Goal: Information Seeking & Learning: Find specific fact

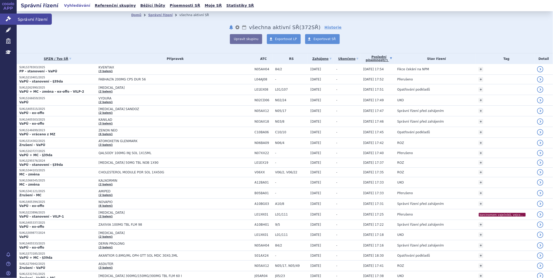
click at [9, 16] on link "Správní řízení" at bounding box center [8, 19] width 17 height 11
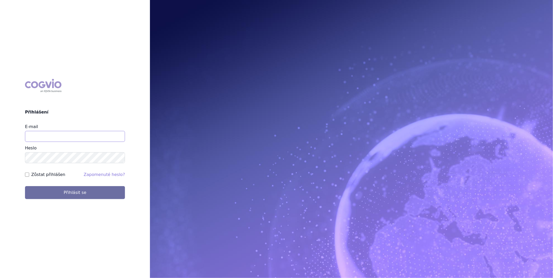
type input "katerina.ondrusova@vzp.cz"
click at [79, 185] on form "E-mail katerina.ondrusova@vzp.cz Heslo Zůstat přihlášen Zapomenuté heslo? Přihl…" at bounding box center [75, 162] width 100 height 76
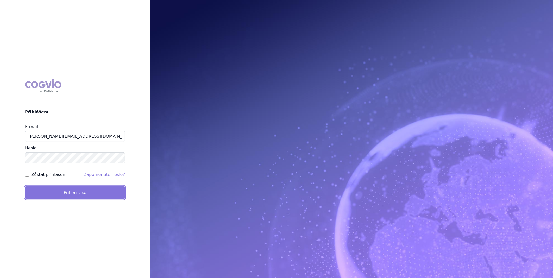
click at [77, 193] on button "Přihlásit se" at bounding box center [75, 192] width 100 height 13
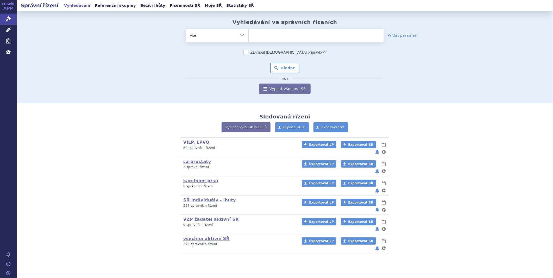
drag, startPoint x: 291, startPoint y: 37, endPoint x: 290, endPoint y: 27, distance: 10.7
click at [291, 37] on ul at bounding box center [316, 34] width 135 height 11
click at [249, 37] on select at bounding box center [248, 35] width 0 height 13
type input "ke"
type input "key"
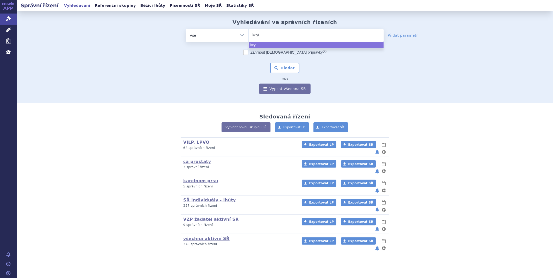
type input "keytr"
type input "keytru"
type input "keytrud"
type input "keytruda"
select select "keytruda"
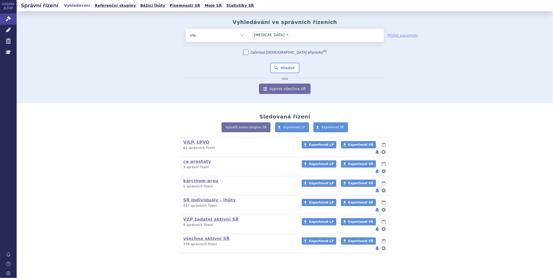
click at [280, 76] on span "nebo" at bounding box center [285, 77] width 198 height 3
click at [282, 72] on button "Hledat" at bounding box center [284, 68] width 29 height 10
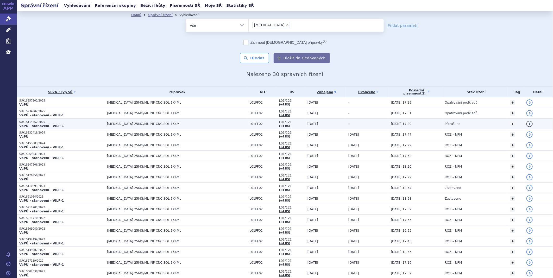
click at [39, 120] on p "SUKLS114552/2025" at bounding box center [61, 122] width 85 height 4
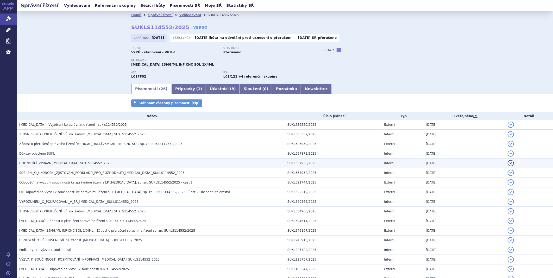
click at [49, 161] on h3 "HODNOTÍCÍ_ZPRÁVA_[MEDICAL_DATA]_SUKLS114552_2025" at bounding box center [152, 163] width 266 height 5
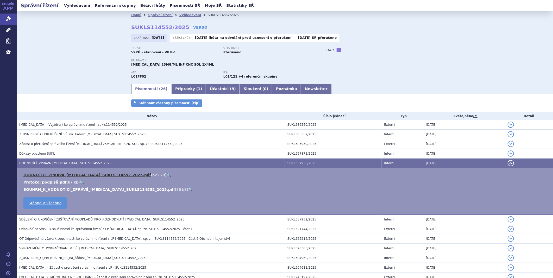
click at [44, 177] on link "HODNOTÍCÍ_ZPRÁVA_[MEDICAL_DATA]_SUKLS114552_2025.pdf" at bounding box center [87, 175] width 128 height 4
click at [9, 21] on icon at bounding box center [8, 18] width 5 height 5
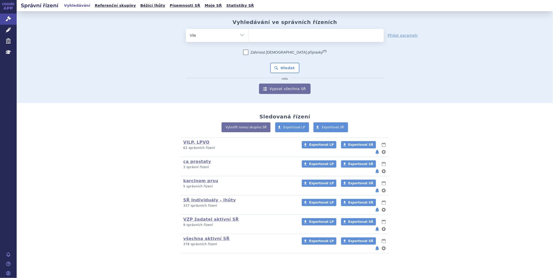
click at [257, 34] on ul at bounding box center [316, 34] width 135 height 11
click at [249, 34] on select at bounding box center [248, 35] width 0 height 13
type input "TA"
type input "TAL"
type input "TALV"
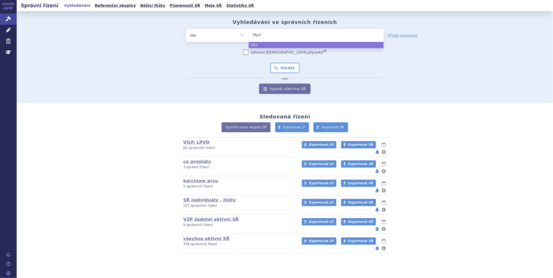
type input "TALVE"
type input "TALVEY"
select select "TALVEY"
click at [292, 66] on button "Hledat" at bounding box center [284, 68] width 29 height 10
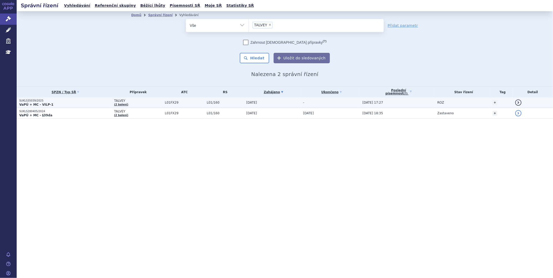
click at [27, 100] on p "SUKLS35039/2025" at bounding box center [65, 101] width 92 height 4
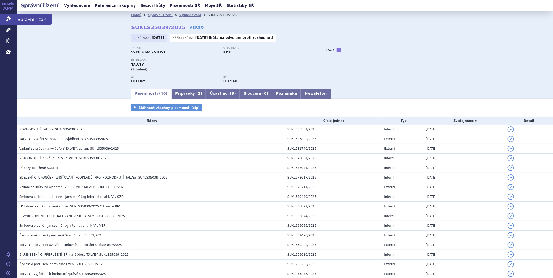
click at [6, 19] on icon at bounding box center [8, 18] width 5 height 5
click at [6, 13] on div "APP Správní řízení Léčivé přípravky Zdravotnické prostředky Education" at bounding box center [8, 29] width 17 height 58
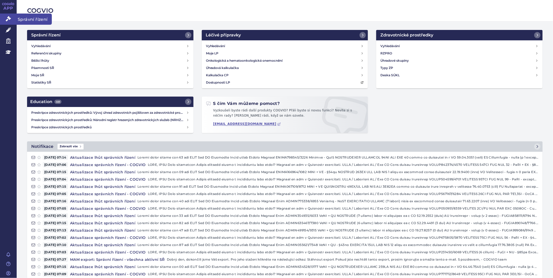
click at [11, 20] on link "Správní řízení" at bounding box center [8, 19] width 17 height 11
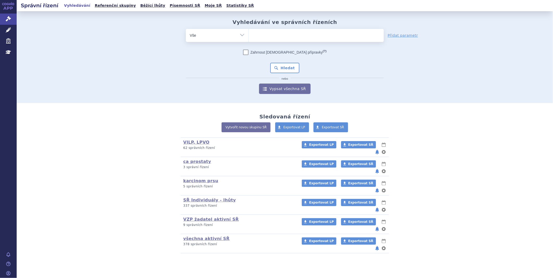
click at [255, 34] on input "search" at bounding box center [254, 35] width 3 height 7
type input "nu"
type input "nub"
type input "nube"
type input "nubeq"
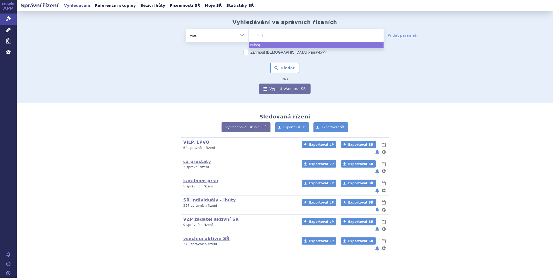
type input "[MEDICAL_DATA]"
select select "[MEDICAL_DATA]"
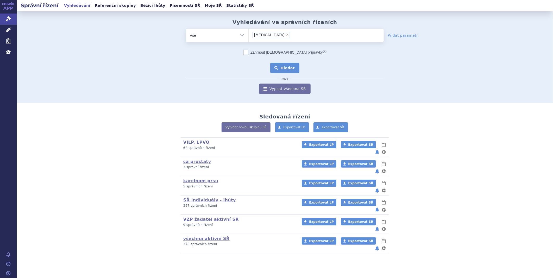
click at [287, 64] on button "Hledat" at bounding box center [284, 68] width 29 height 10
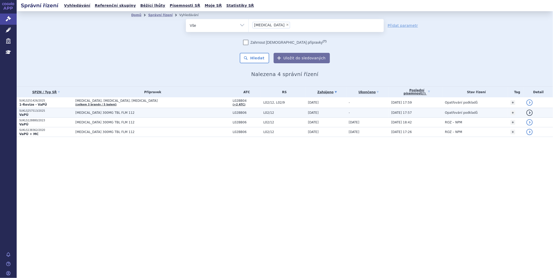
click at [31, 111] on p "SUKLS257513/2025" at bounding box center [46, 111] width 54 height 4
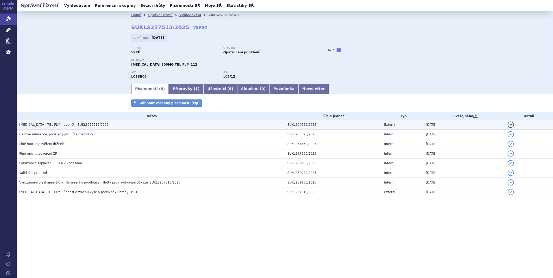
click at [70, 125] on span "[MEDICAL_DATA], TBL FLM - podnět - SUKLS257513/2025" at bounding box center [63, 125] width 89 height 4
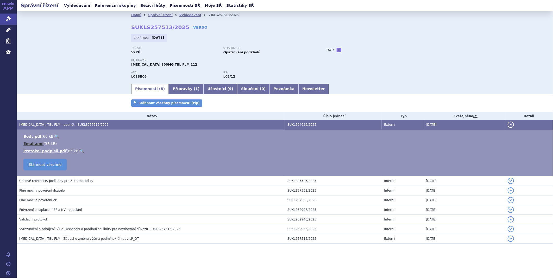
click at [34, 145] on link "Email.eml" at bounding box center [33, 144] width 20 height 4
click at [30, 138] on link "Body.pdf" at bounding box center [32, 136] width 18 height 4
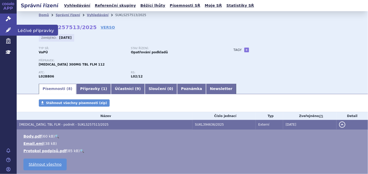
click at [3, 26] on link "Léčivé přípravky" at bounding box center [8, 30] width 17 height 11
